Goal: Task Accomplishment & Management: Use online tool/utility

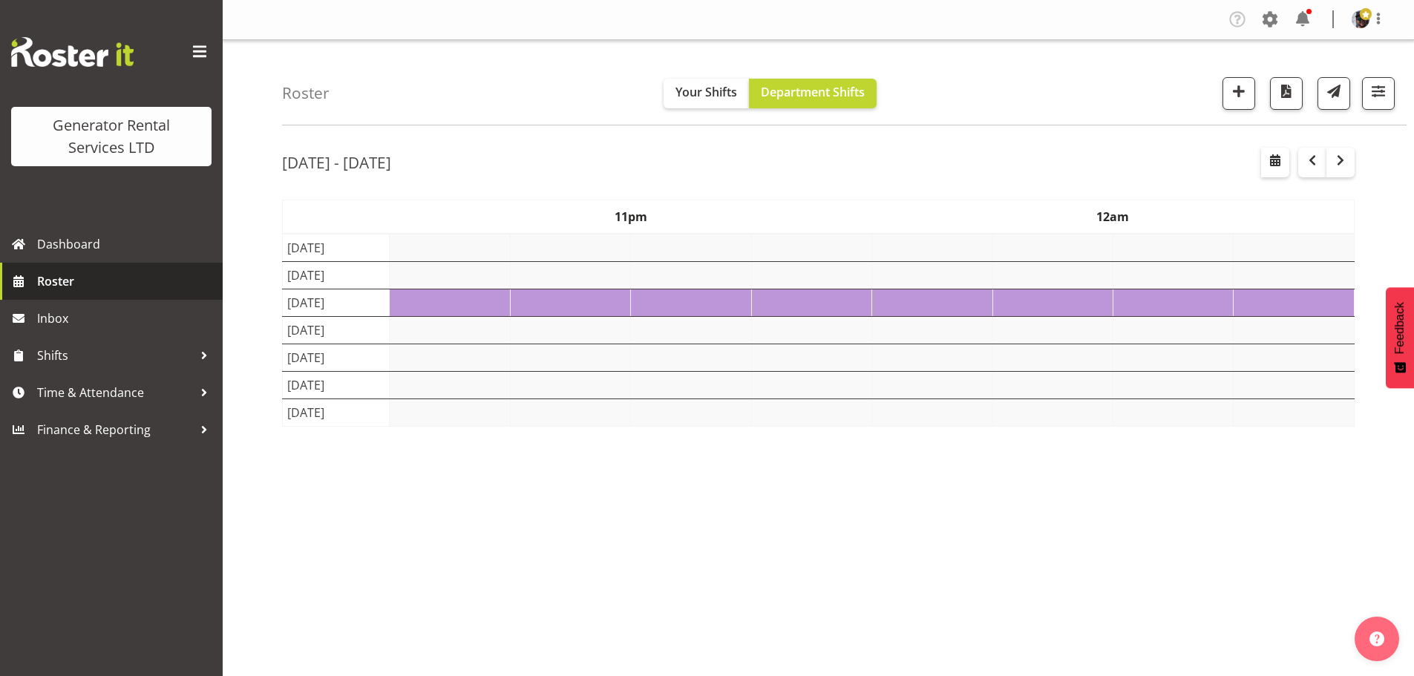
select select "shift"
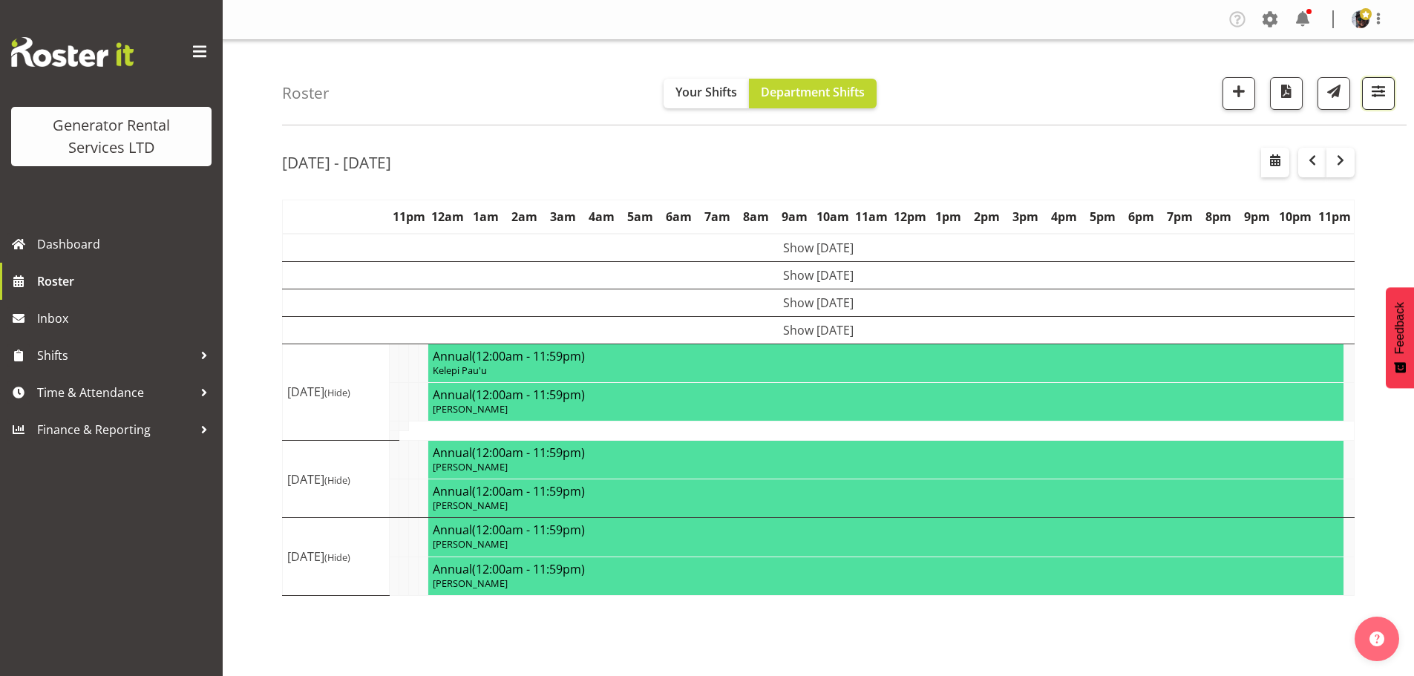
click at [1381, 89] on span "button" at bounding box center [1378, 91] width 19 height 19
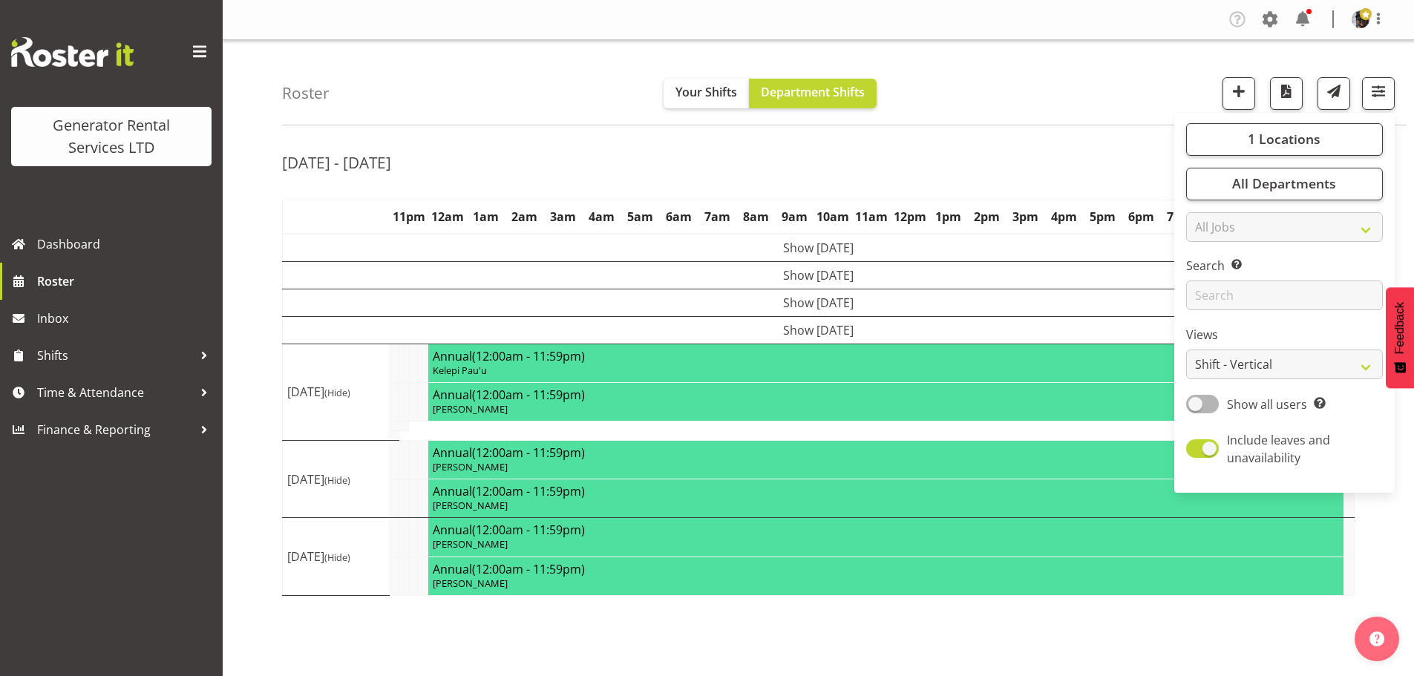
click at [1042, 99] on div "Roster Your Shifts Department Shifts 1 Locations Clear GRS Auckland GRS Hasting…" at bounding box center [844, 82] width 1125 height 85
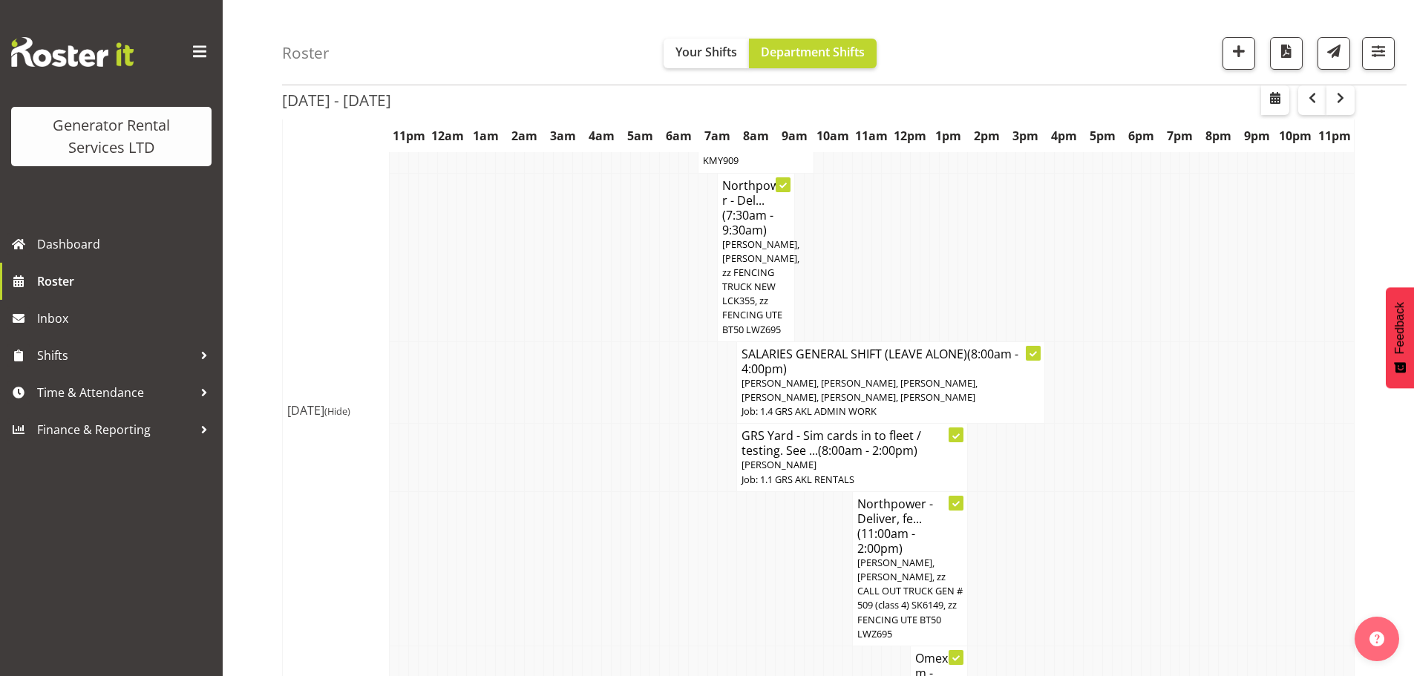
scroll to position [520, 0]
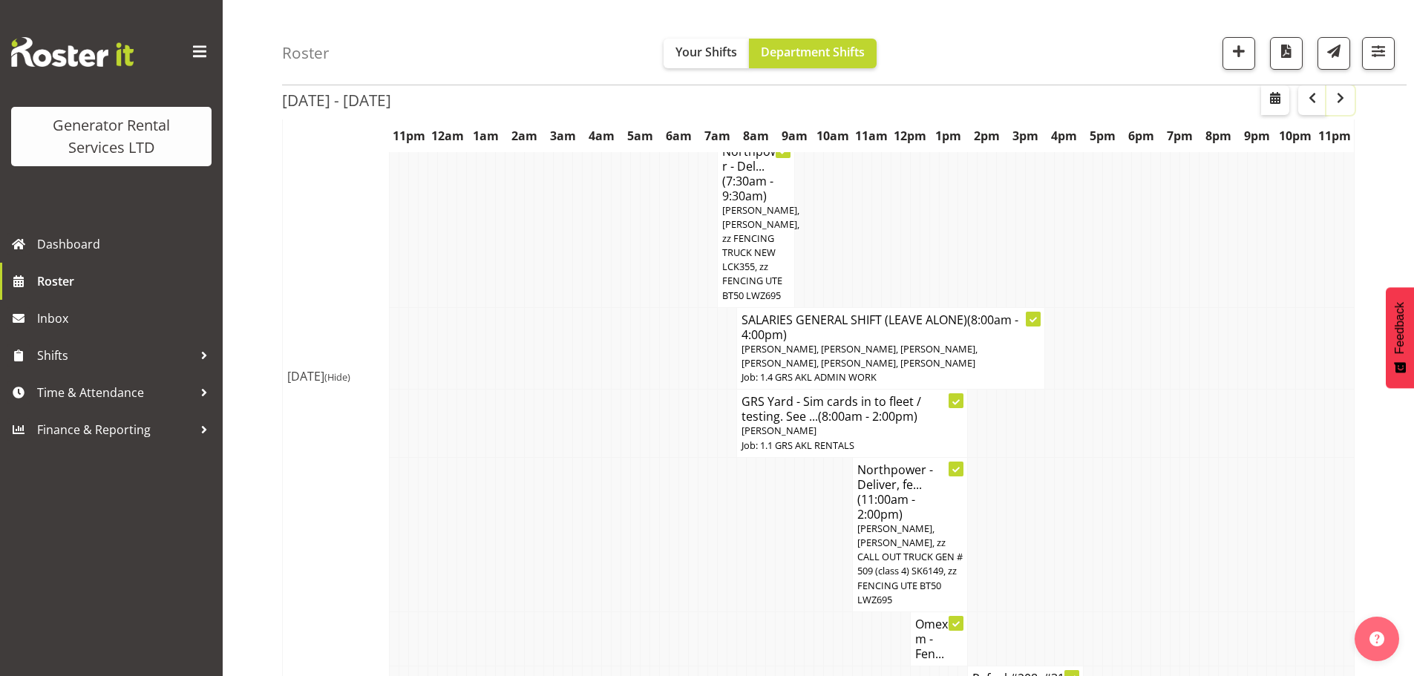
click at [1344, 97] on span "button" at bounding box center [1341, 98] width 18 height 18
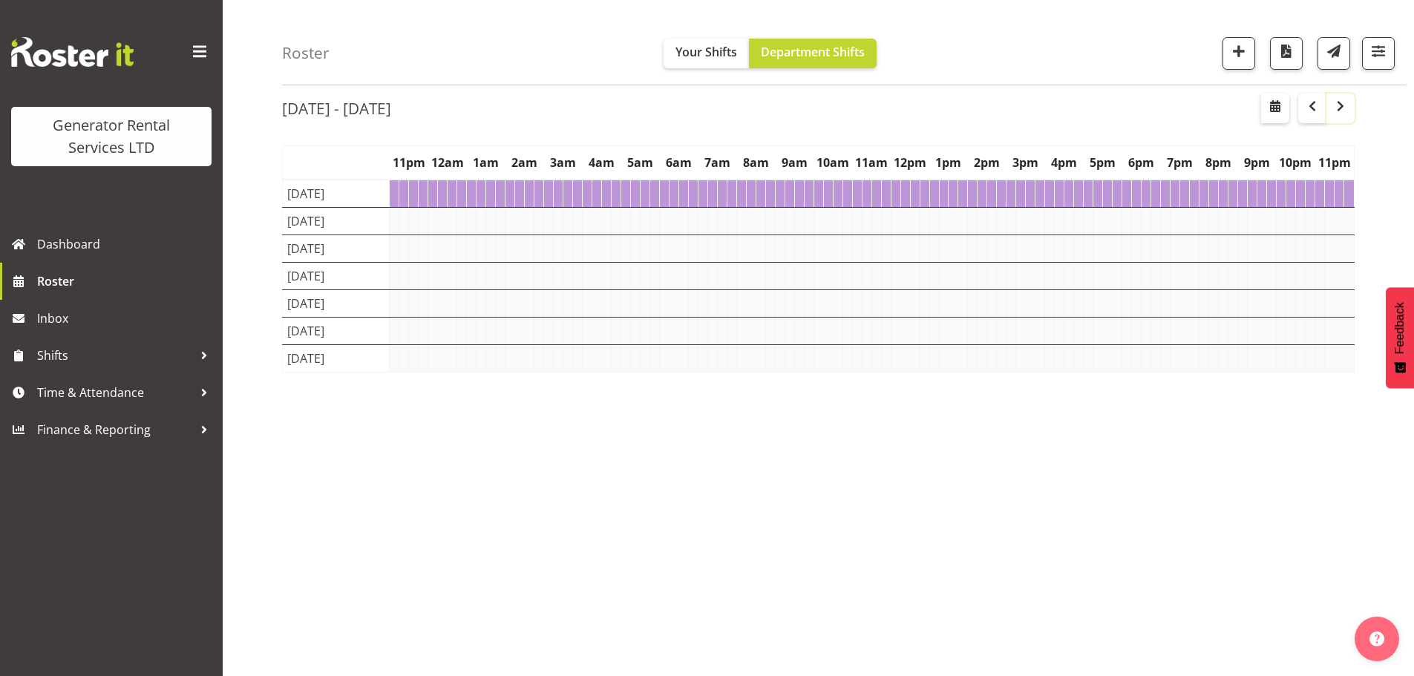
scroll to position [54, 0]
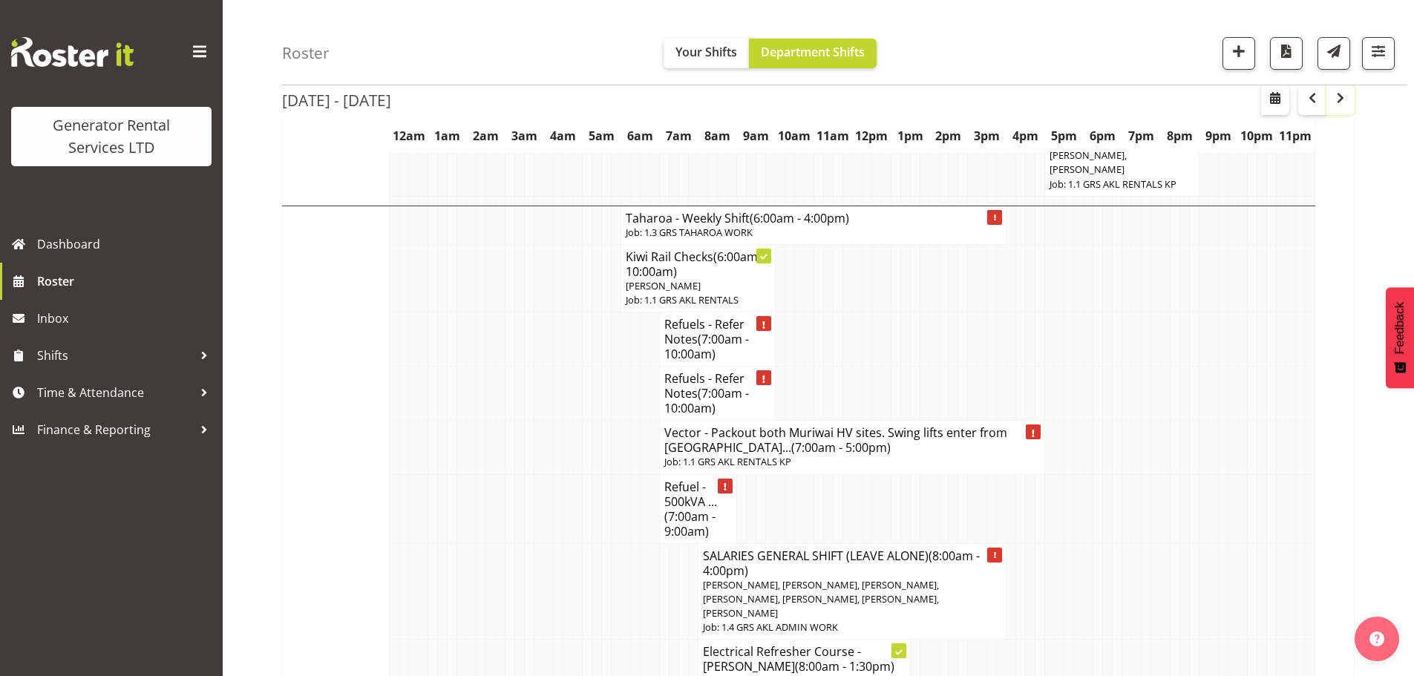
scroll to position [2302, 0]
